Goal: Find specific page/section: Find specific page/section

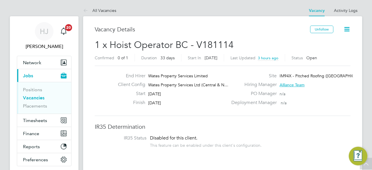
scroll to position [437, 0]
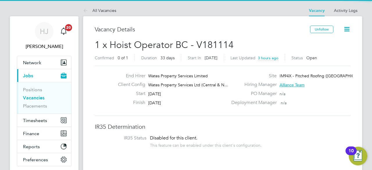
click at [253, 29] on h3 "Vacancy Details" at bounding box center [202, 30] width 215 height 8
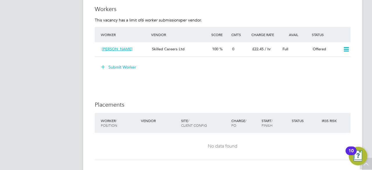
scroll to position [489, 0]
